Goal: Task Accomplishment & Management: Use online tool/utility

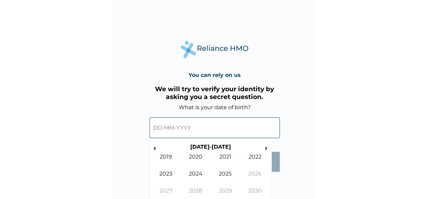
click at [211, 125] on input "text" at bounding box center [215, 127] width 130 height 21
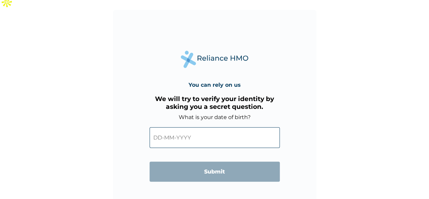
scroll to position [1, 0]
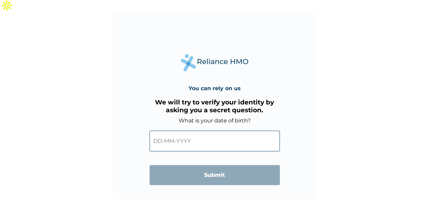
click at [197, 130] on input "text" at bounding box center [215, 140] width 130 height 21
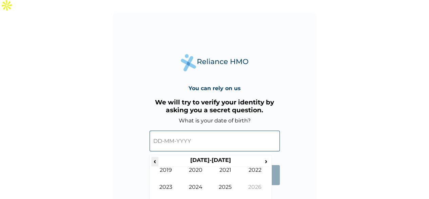
click at [156, 156] on span "‹" at bounding box center [154, 160] width 7 height 8
click at [157, 156] on span "‹" at bounding box center [154, 160] width 7 height 8
click at [155, 156] on span "‹" at bounding box center [154, 160] width 7 height 8
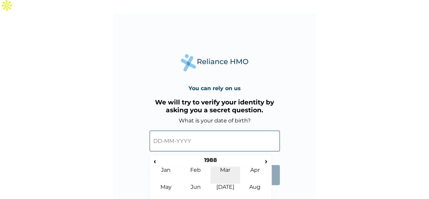
click at [227, 166] on td "Mar" at bounding box center [226, 174] width 30 height 17
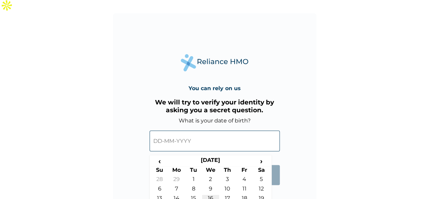
click at [212, 194] on td "16" at bounding box center [210, 199] width 17 height 10
type input "16-03-1988"
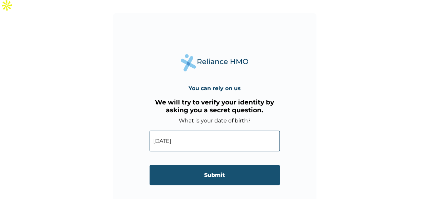
click at [217, 165] on input "Submit" at bounding box center [215, 175] width 130 height 20
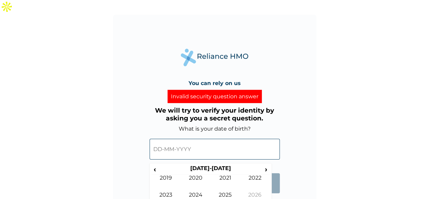
click at [193, 138] on input "text" at bounding box center [215, 148] width 130 height 21
click at [155, 165] on span "‹" at bounding box center [154, 169] width 7 height 8
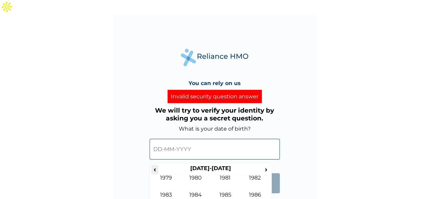
click at [155, 165] on span "‹" at bounding box center [154, 169] width 7 height 8
click at [264, 165] on span "›" at bounding box center [266, 169] width 7 height 8
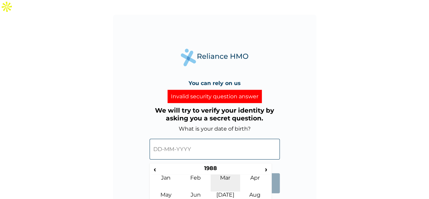
click at [225, 174] on td "Mar" at bounding box center [226, 182] width 30 height 17
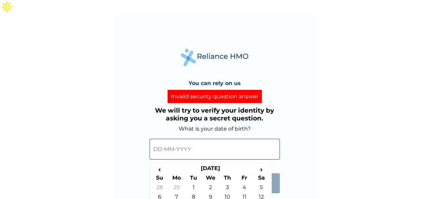
type input "16-03-1988"
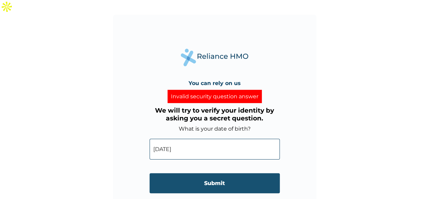
click at [222, 173] on input "Submit" at bounding box center [215, 183] width 130 height 20
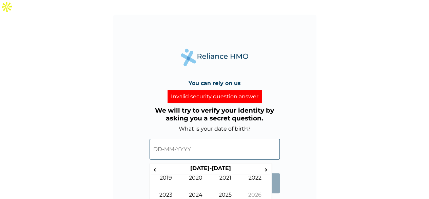
click at [175, 138] on input "text" at bounding box center [215, 148] width 130 height 21
click at [156, 165] on span "‹" at bounding box center [154, 169] width 7 height 8
click at [157, 165] on span "‹" at bounding box center [154, 169] width 7 height 8
click at [155, 165] on span "‹" at bounding box center [154, 169] width 7 height 8
click at [156, 165] on span "‹" at bounding box center [154, 169] width 7 height 8
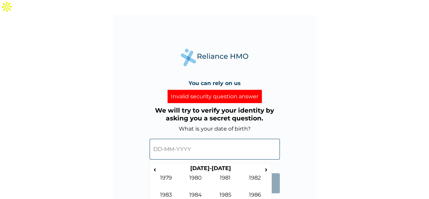
click at [172, 191] on td "May" at bounding box center [166, 199] width 30 height 17
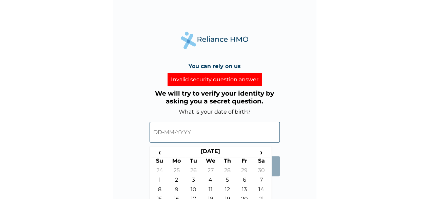
scroll to position [17, 0]
click at [176, 195] on td "16" at bounding box center [176, 200] width 17 height 10
type input "16-05-1988"
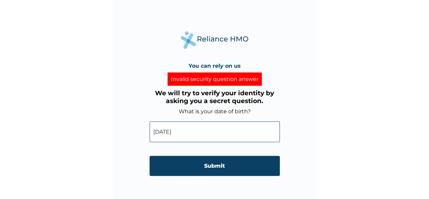
scroll to position [5, 0]
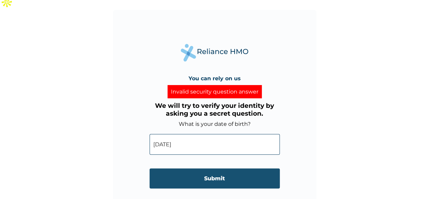
click at [198, 168] on input "Submit" at bounding box center [215, 178] width 130 height 20
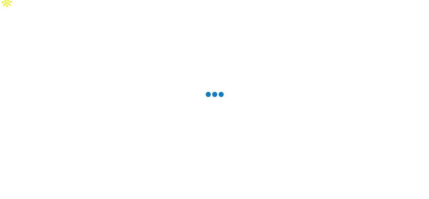
scroll to position [0, 0]
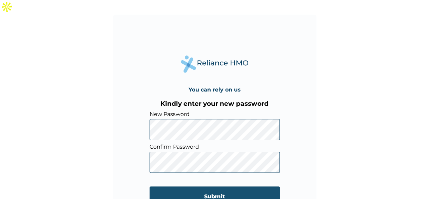
click at [185, 186] on input "Submit" at bounding box center [215, 196] width 130 height 20
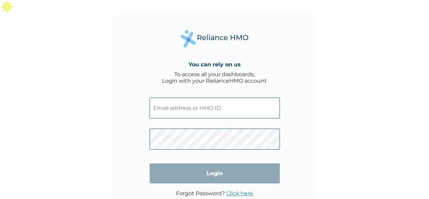
type input "WON/10049/A"
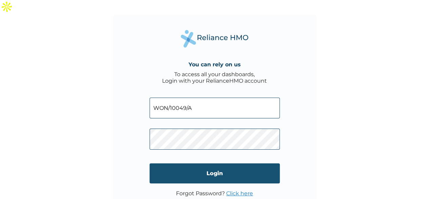
click at [208, 163] on input "Login" at bounding box center [215, 173] width 130 height 20
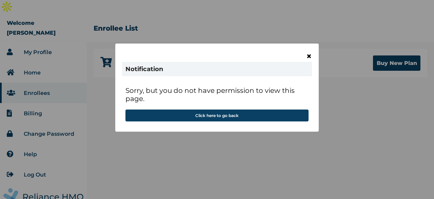
click at [310, 54] on span "×" at bounding box center [309, 56] width 6 height 12
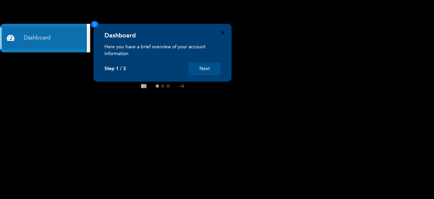
click at [223, 32] on icon "Close" at bounding box center [222, 32] width 3 height 3
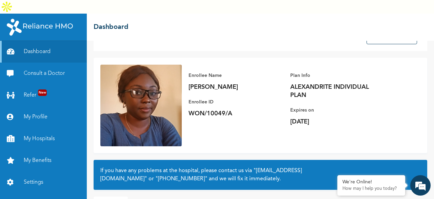
scroll to position [64, 0]
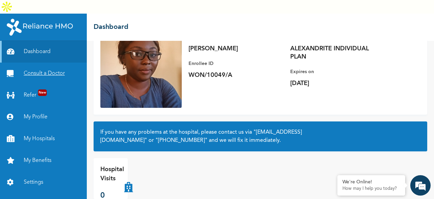
click at [53, 62] on link "Consult a Doctor" at bounding box center [43, 73] width 87 height 22
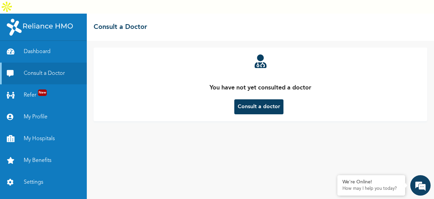
click at [250, 99] on button "Consult a doctor" at bounding box center [259, 106] width 49 height 15
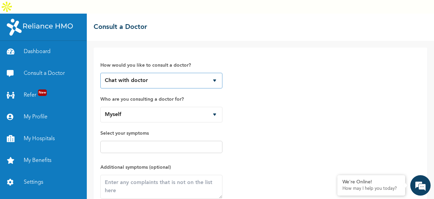
click at [184, 73] on select "Chat with doctor Phone Call" at bounding box center [161, 81] width 122 height 16
select select "2"
click at [100, 73] on select "Chat with doctor Phone Call" at bounding box center [161, 81] width 122 height 16
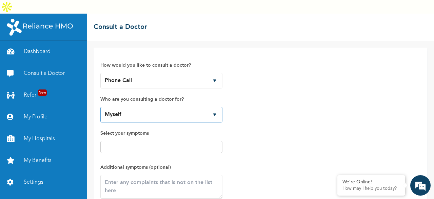
click at [177, 107] on select "Myself" at bounding box center [161, 115] width 122 height 16
click at [100, 107] on select "Myself" at bounding box center [161, 115] width 122 height 16
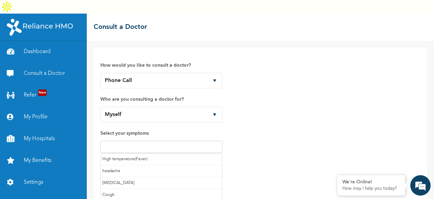
click at [154, 143] on input "text" at bounding box center [161, 147] width 118 height 8
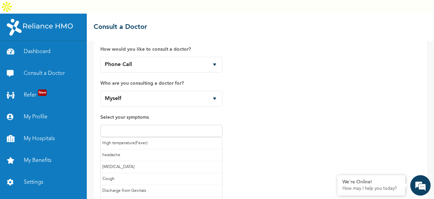
scroll to position [16, 0]
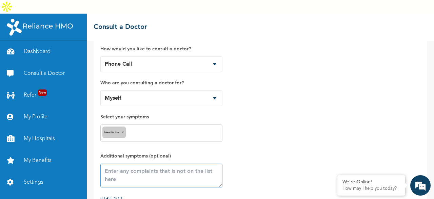
click at [111, 163] on textarea at bounding box center [161, 175] width 122 height 24
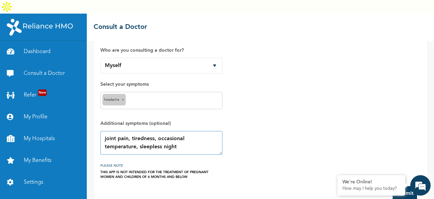
scroll to position [50, 0]
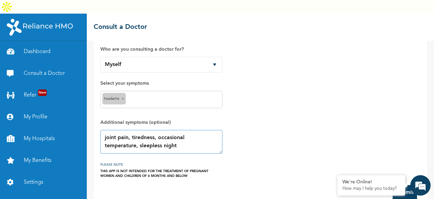
type textarea "joint pain, tiredness, occasional temperature, sleepless night"
click at [339, 142] on div "How would you like to consult a doctor? Chat with doctor Phone Call Who are you…" at bounding box center [260, 90] width 320 height 173
click at [410, 185] on button "Submit" at bounding box center [405, 192] width 24 height 15
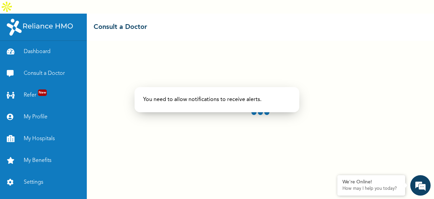
select select "2"
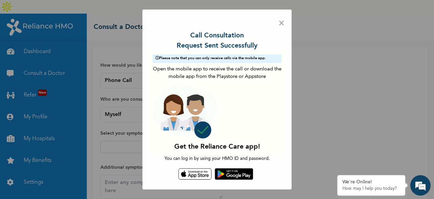
click at [282, 23] on span "×" at bounding box center [282, 23] width 6 height 14
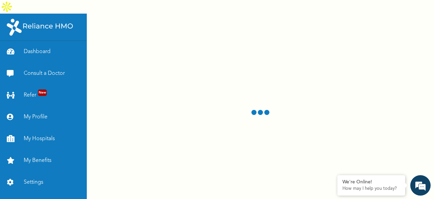
click at [282, 23] on div at bounding box center [261, 113] width 348 height 199
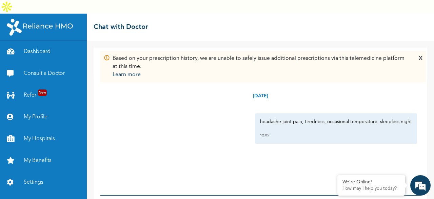
scroll to position [25, 0]
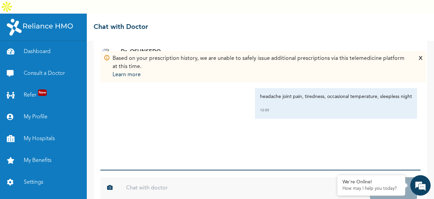
click at [136, 182] on input "text" at bounding box center [244, 188] width 251 height 22
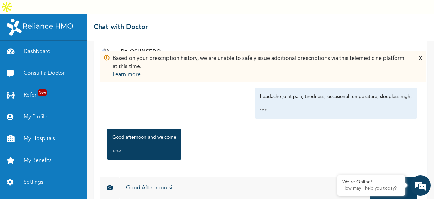
type input "Good Afternoon sir"
click at [370, 177] on button "Send" at bounding box center [393, 188] width 47 height 22
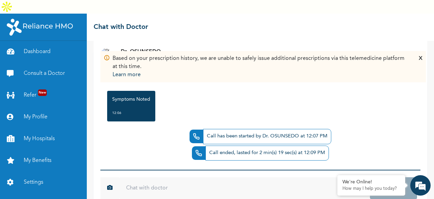
scroll to position [199, 0]
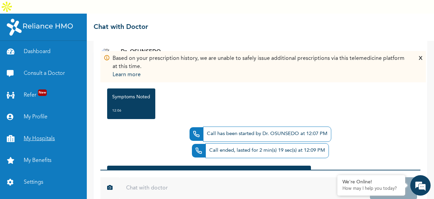
click at [36, 128] on link "My Hospitals" at bounding box center [43, 139] width 87 height 22
